Goal: Information Seeking & Learning: Understand process/instructions

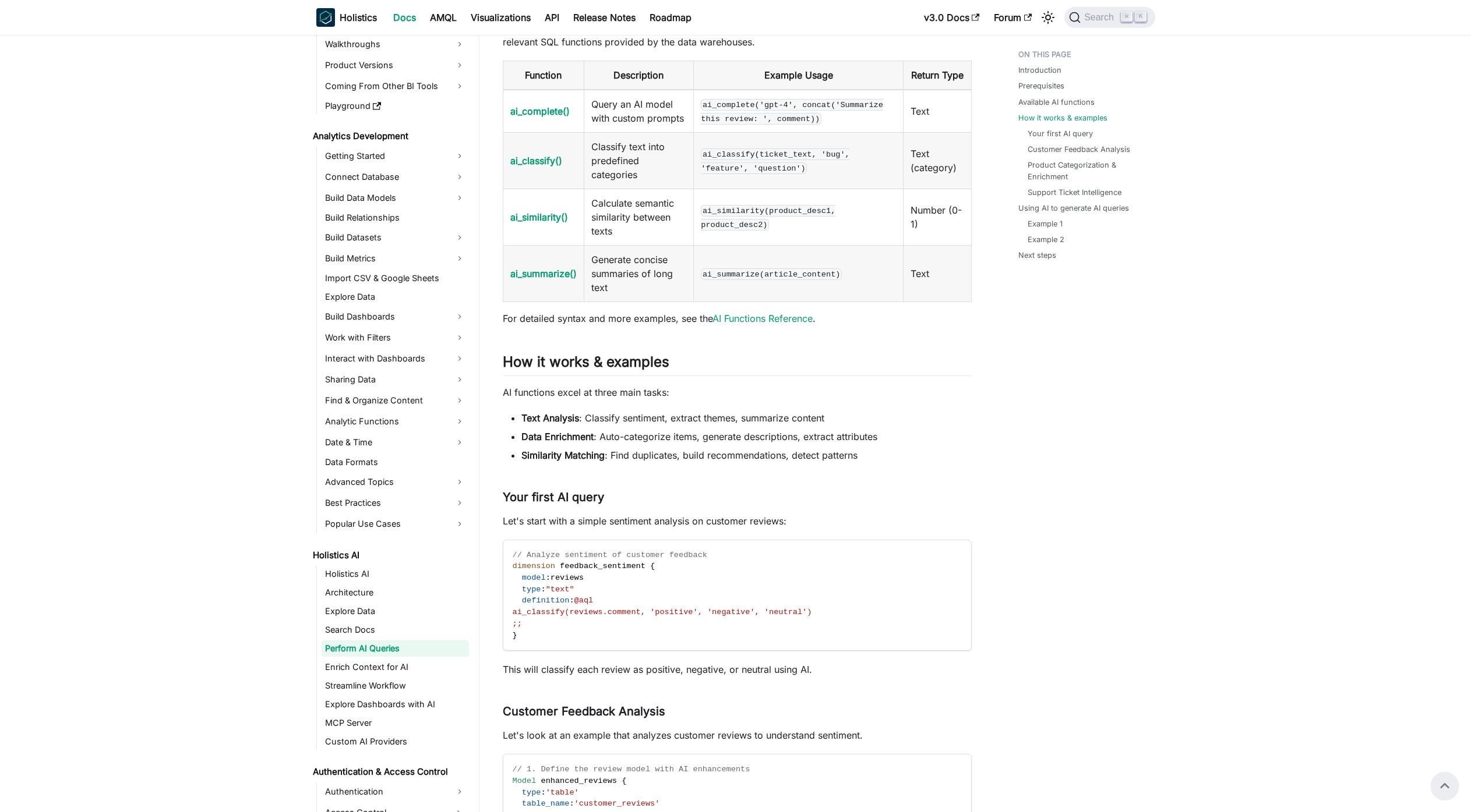
scroll to position [489, 0]
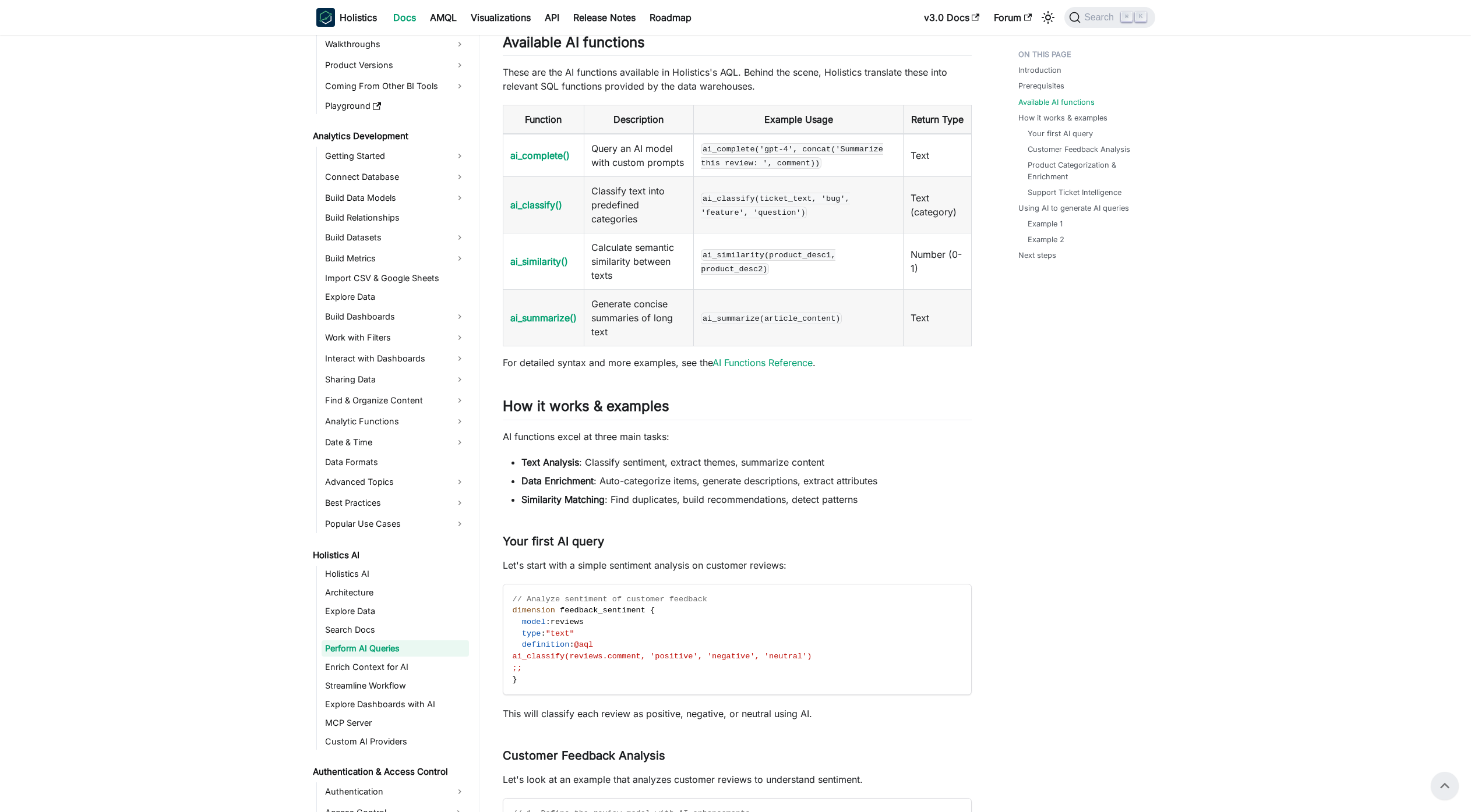
click at [865, 177] on td "ai_complete('gpt-4', concat('Summarize this review: ', comment))" at bounding box center [798, 155] width 210 height 43
click at [895, 290] on td "ai_similarity(product_desc1, product_desc2)" at bounding box center [798, 261] width 210 height 57
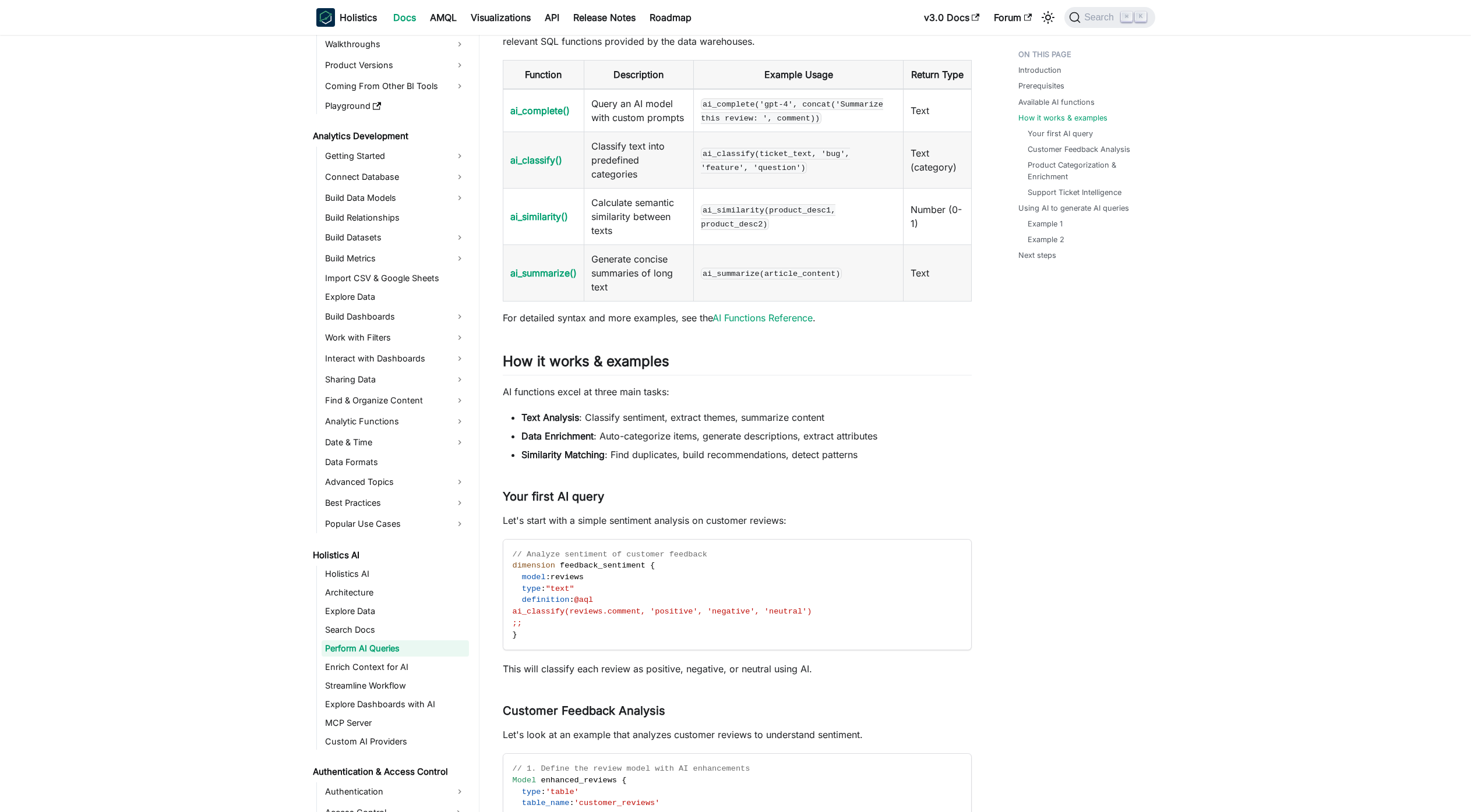
scroll to position [559, 0]
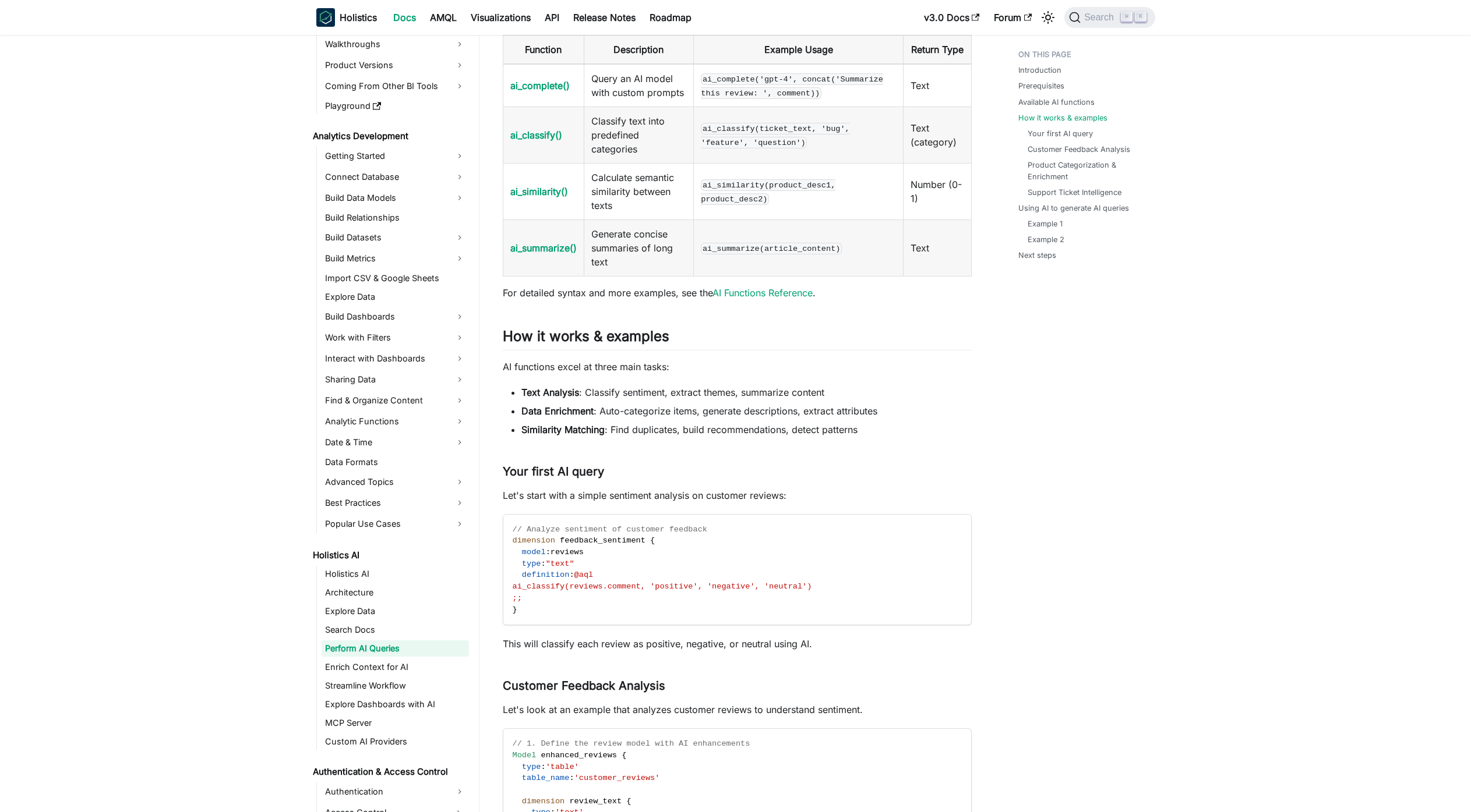
click at [808, 254] on code "ai_summarize(article_content)" at bounding box center [770, 248] width 141 height 11
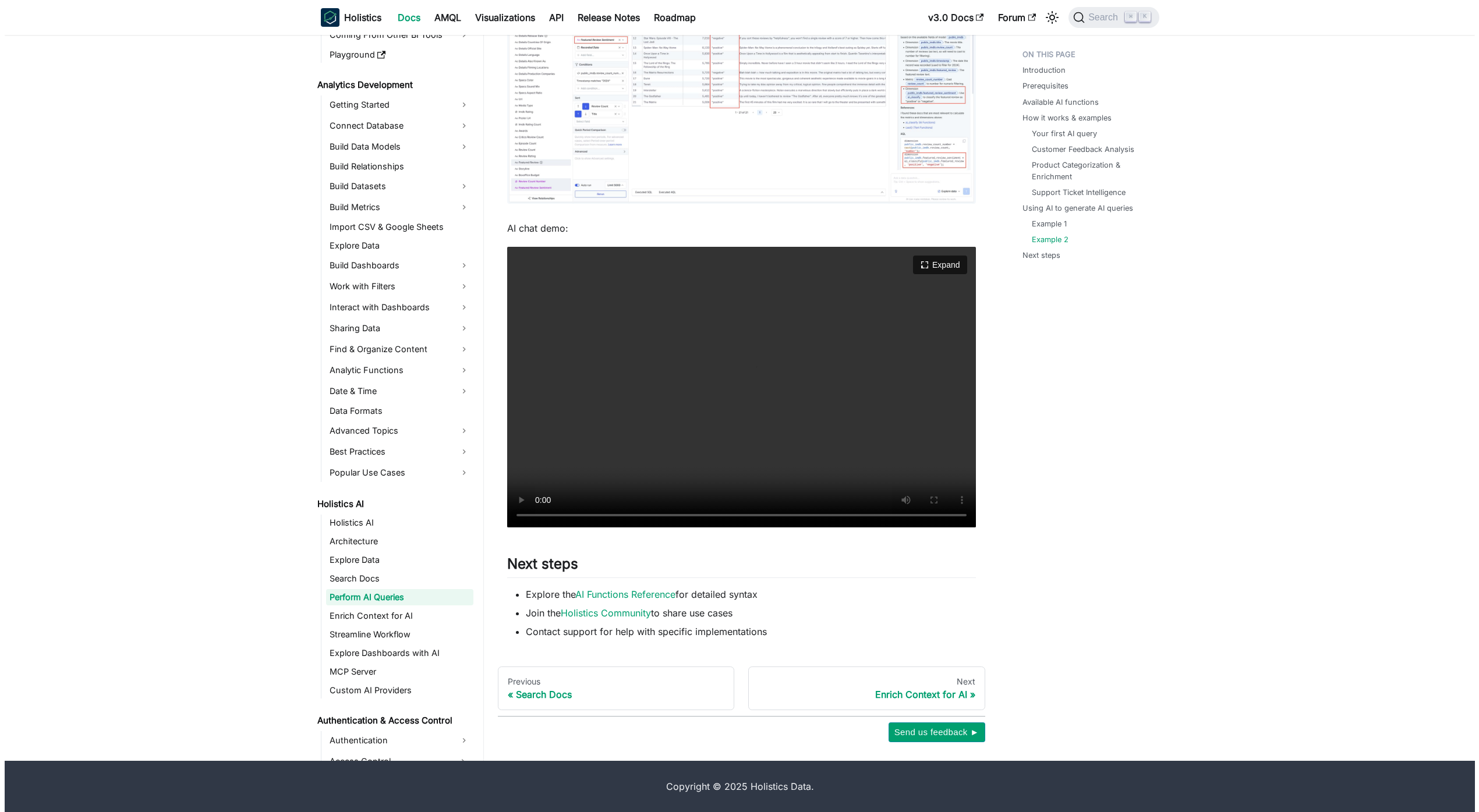
scroll to position [4512, 0]
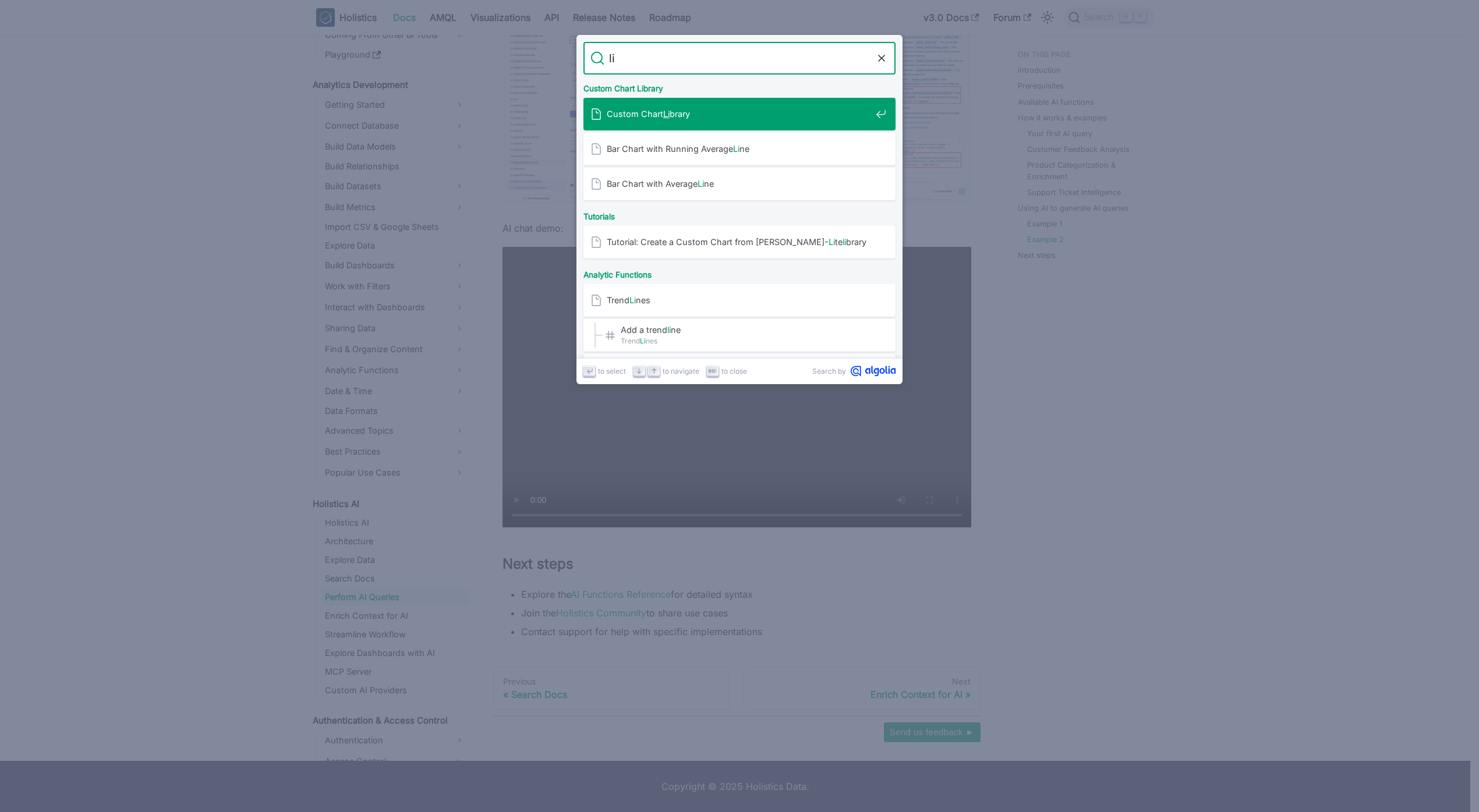
type input "l"
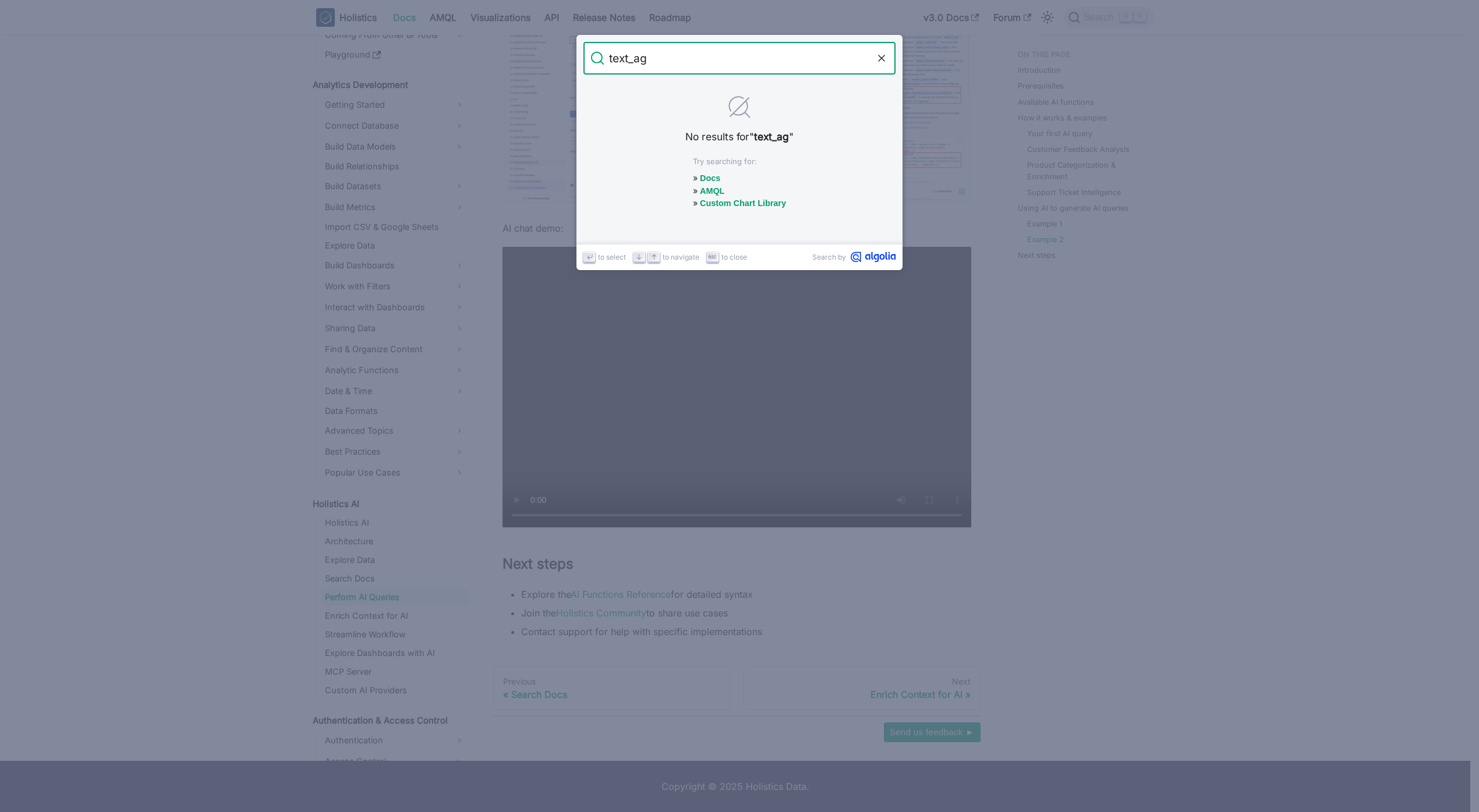
type input "text_agg"
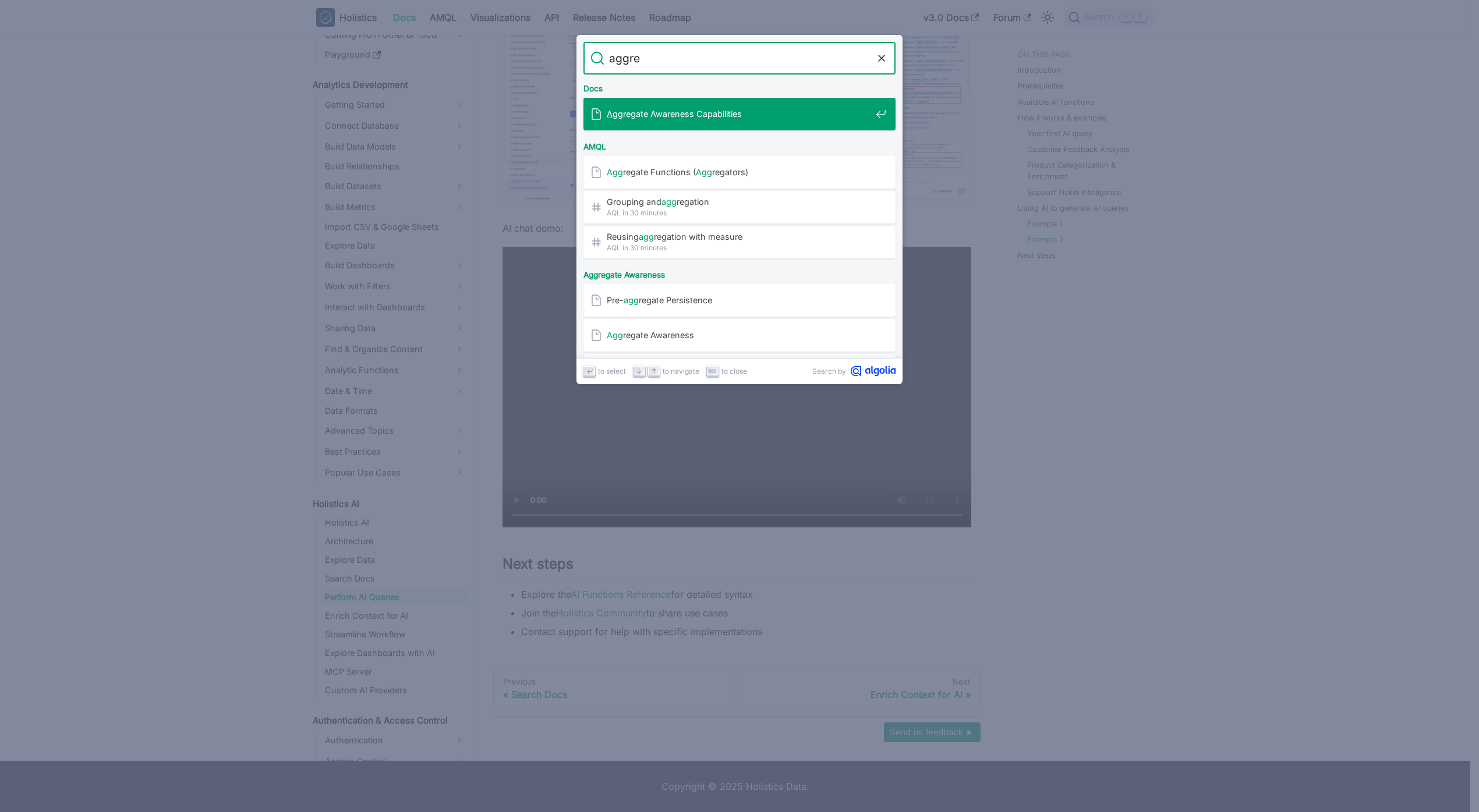
type input "aggreg"
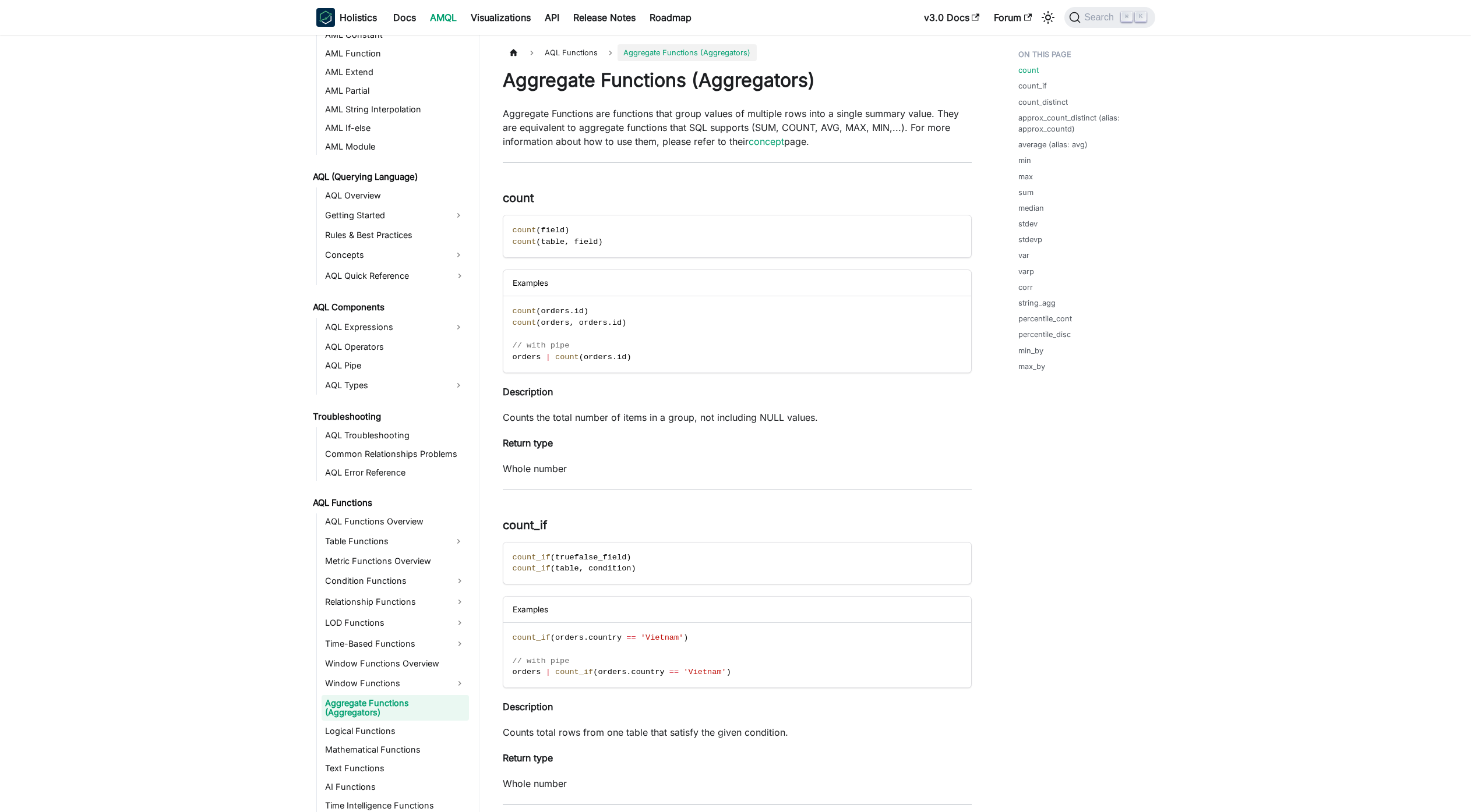
scroll to position [427, 0]
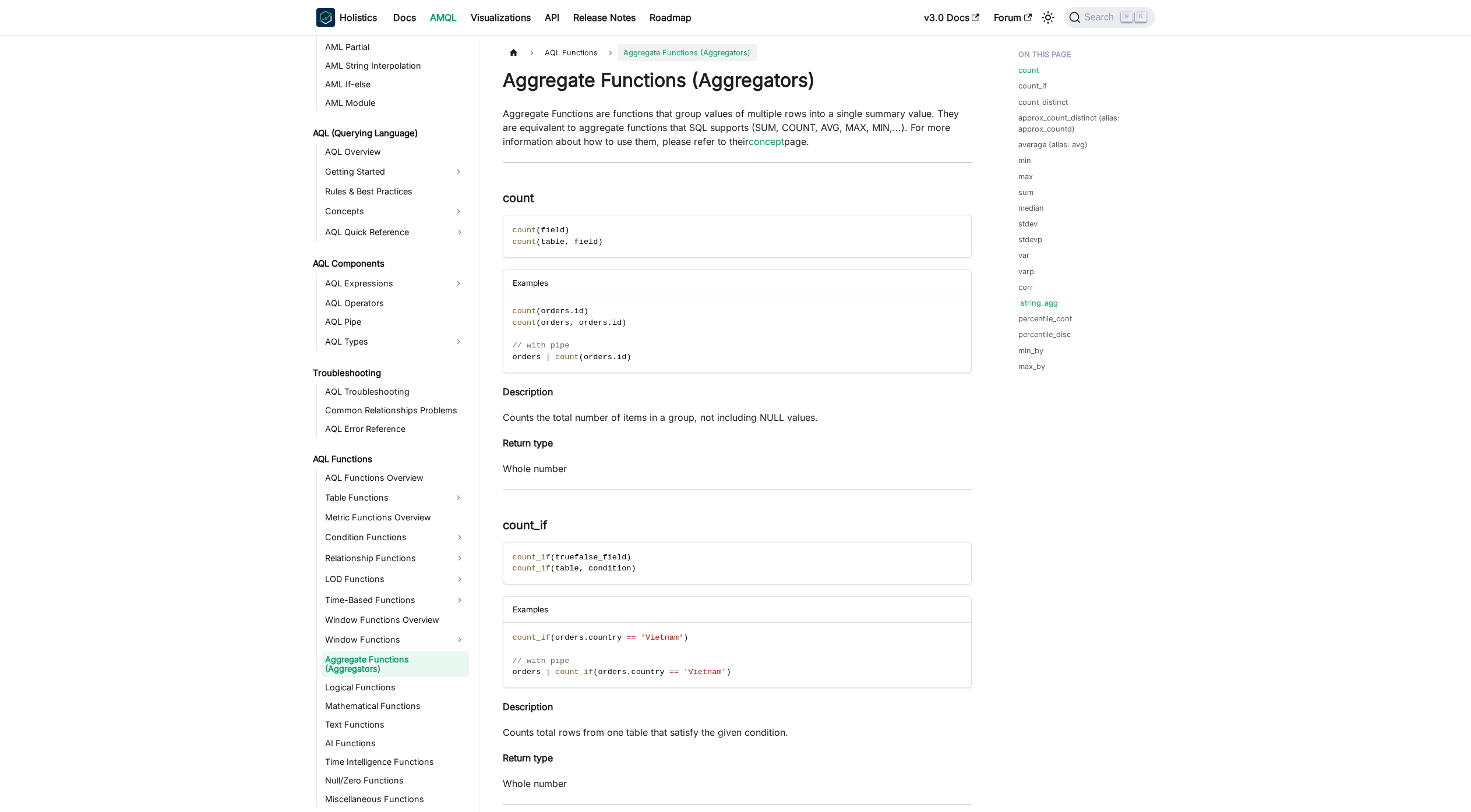
click at [1042, 304] on link "string_agg" at bounding box center [1039, 302] width 38 height 11
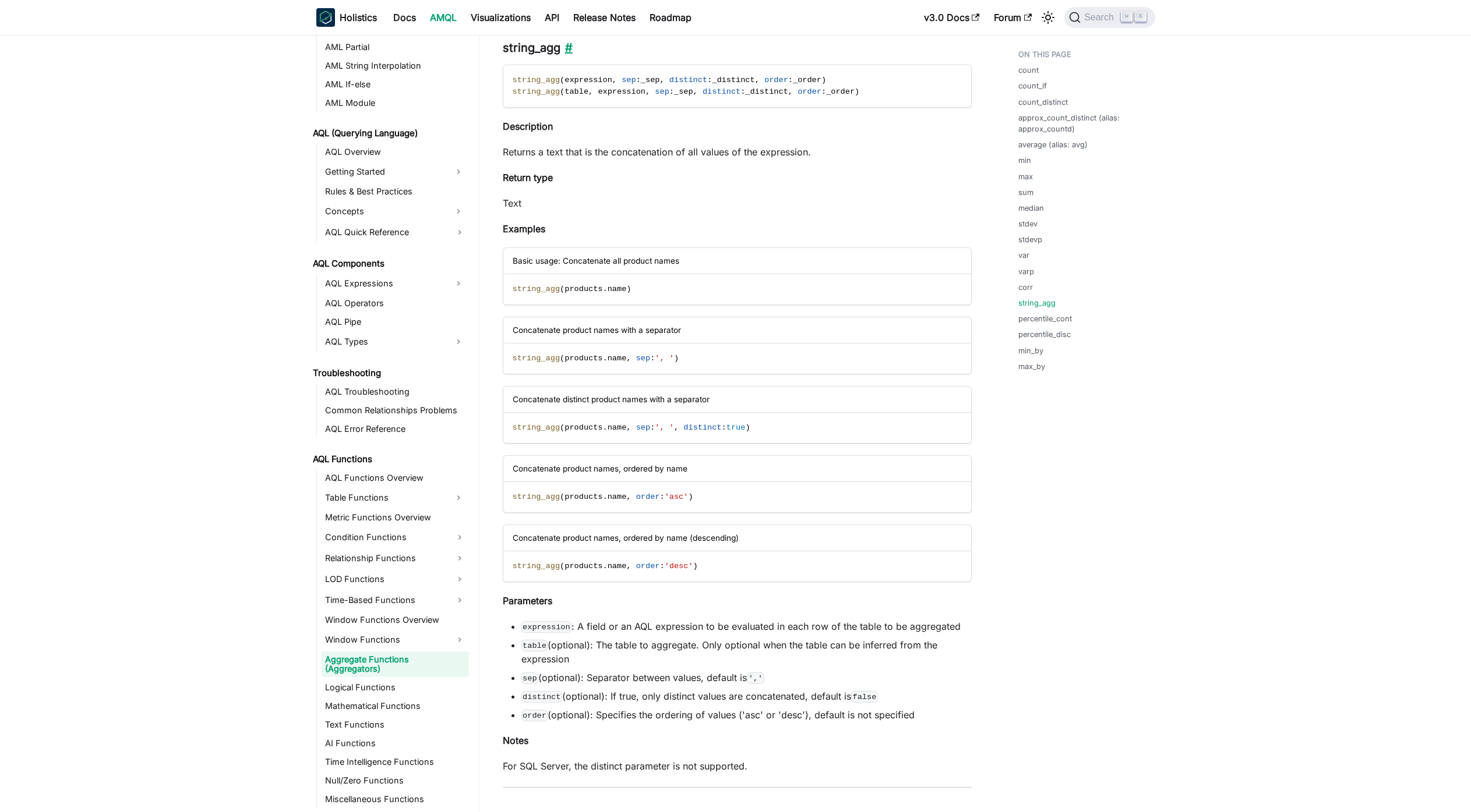
click at [571, 41] on link "​" at bounding box center [567, 48] width 12 height 14
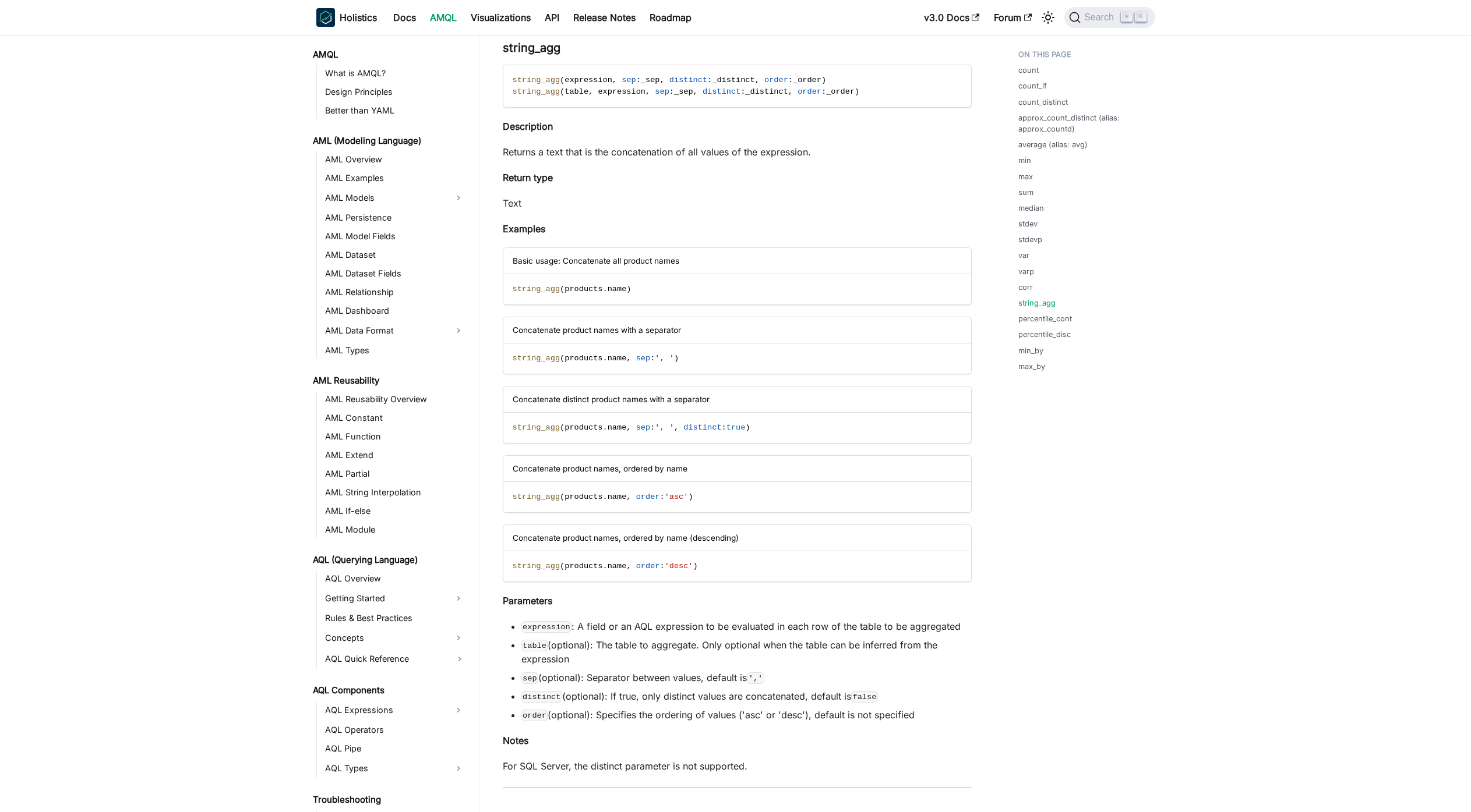
scroll to position [427, 0]
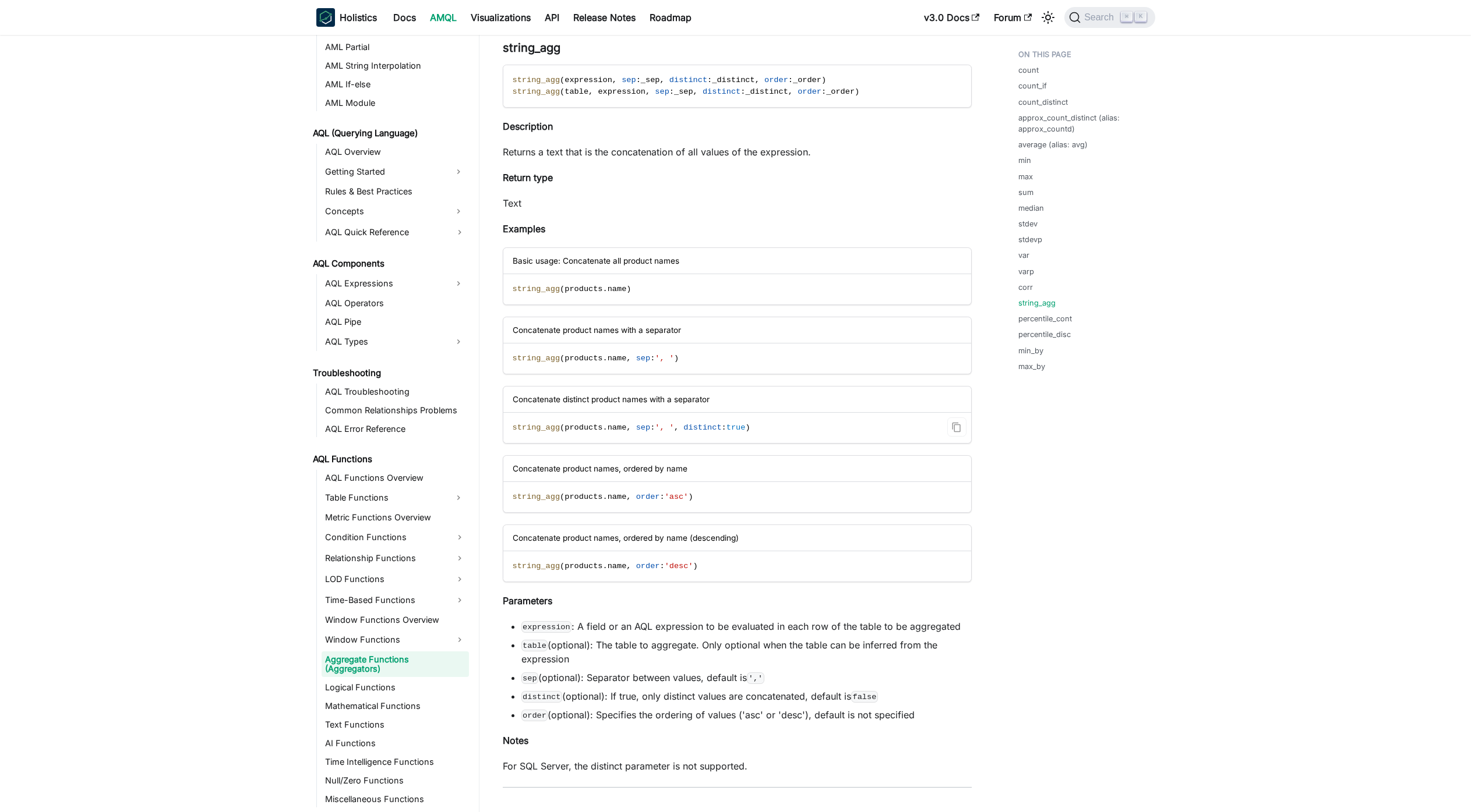
click at [698, 414] on code "string_agg ( products . name , sep : ', ' , distinct : true )" at bounding box center [736, 427] width 466 height 31
